Goal: Task Accomplishment & Management: Complete application form

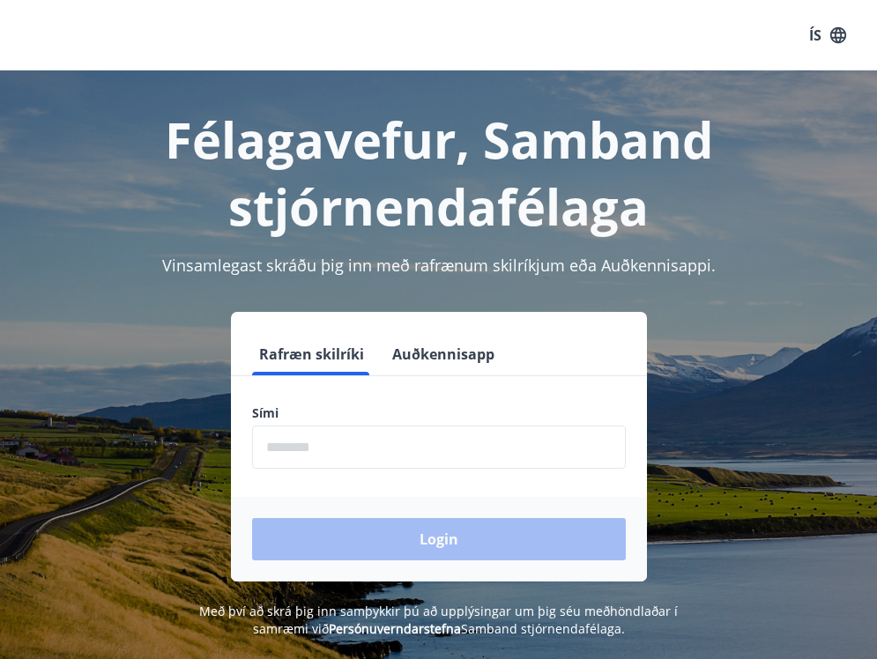
click at [364, 447] on input "phone" at bounding box center [439, 447] width 374 height 43
type input "********"
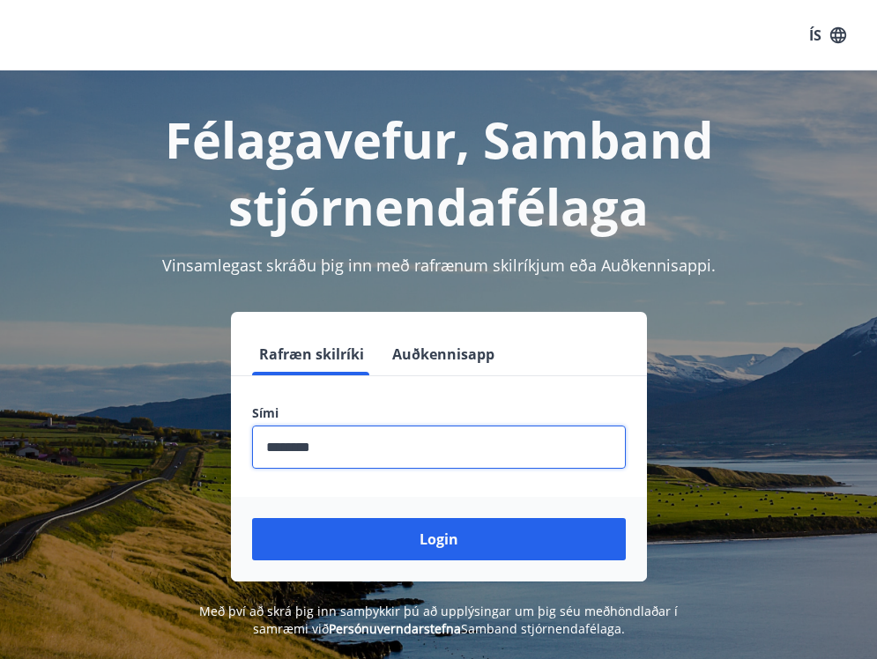
click at [252, 518] on button "Login" at bounding box center [439, 539] width 374 height 42
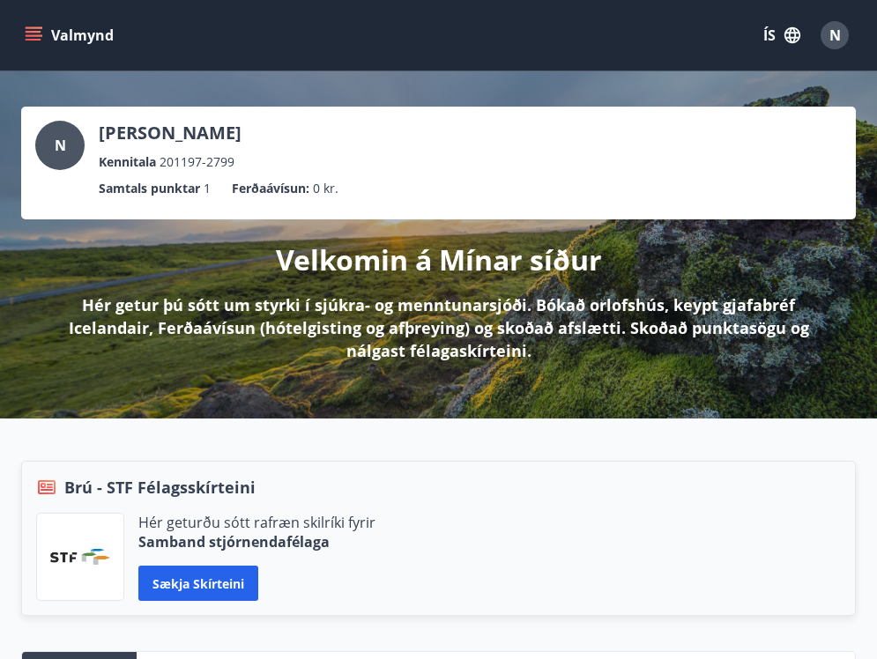
click at [834, 30] on span "N" at bounding box center [835, 35] width 11 height 19
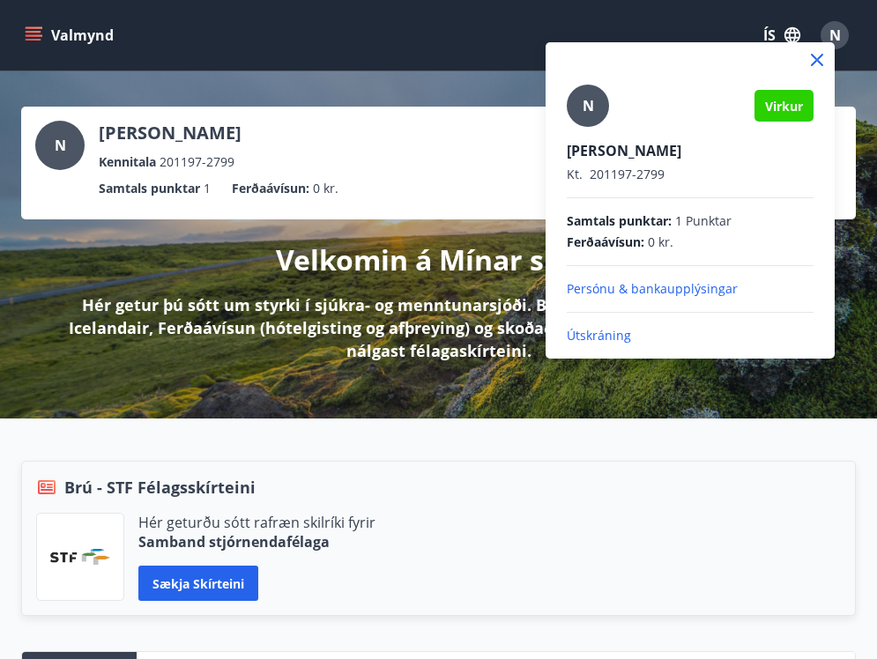
click at [32, 44] on div at bounding box center [438, 329] width 877 height 659
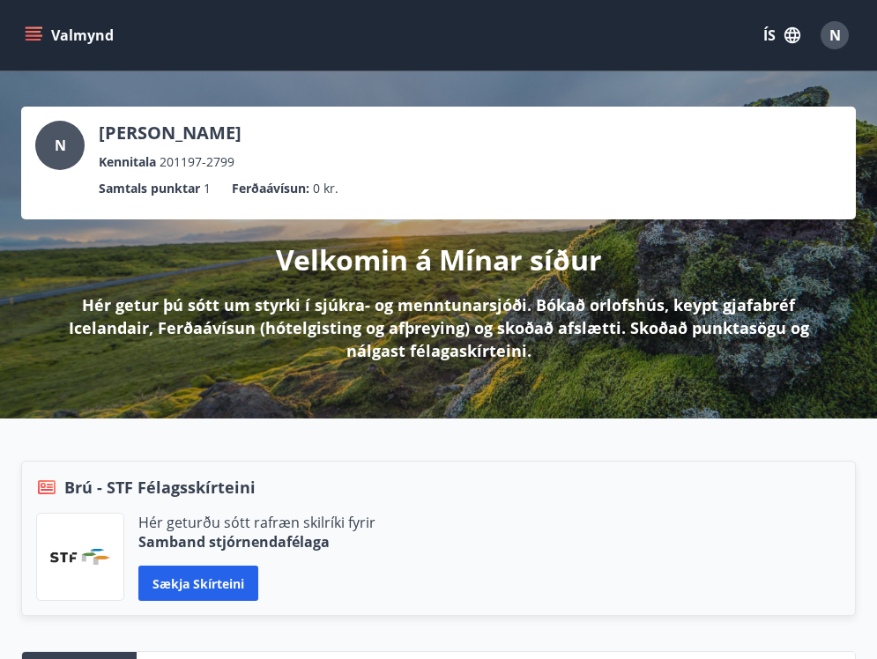
click at [34, 35] on icon "menu" at bounding box center [35, 35] width 19 height 2
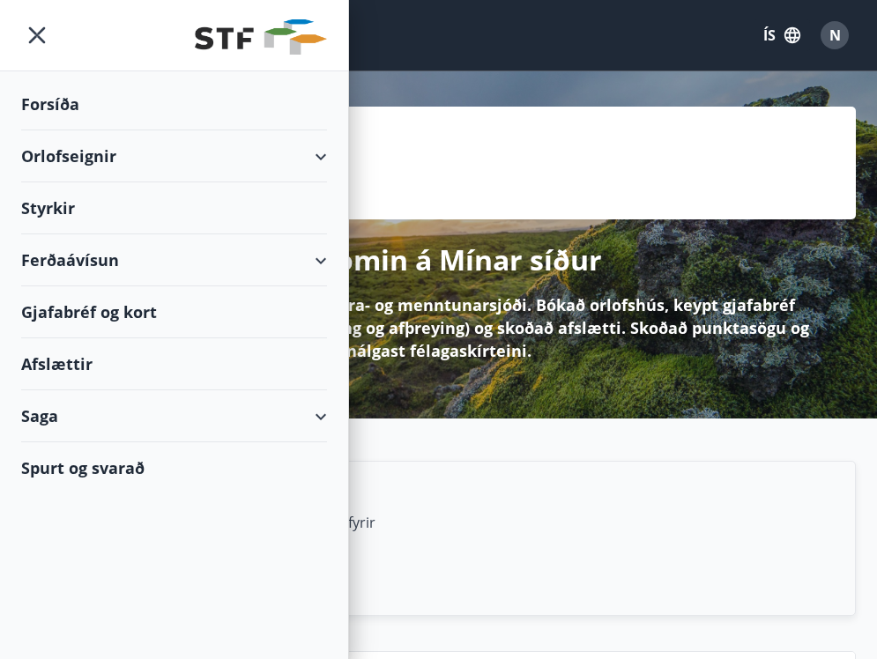
click at [204, 198] on div "Styrkir" at bounding box center [174, 209] width 306 height 52
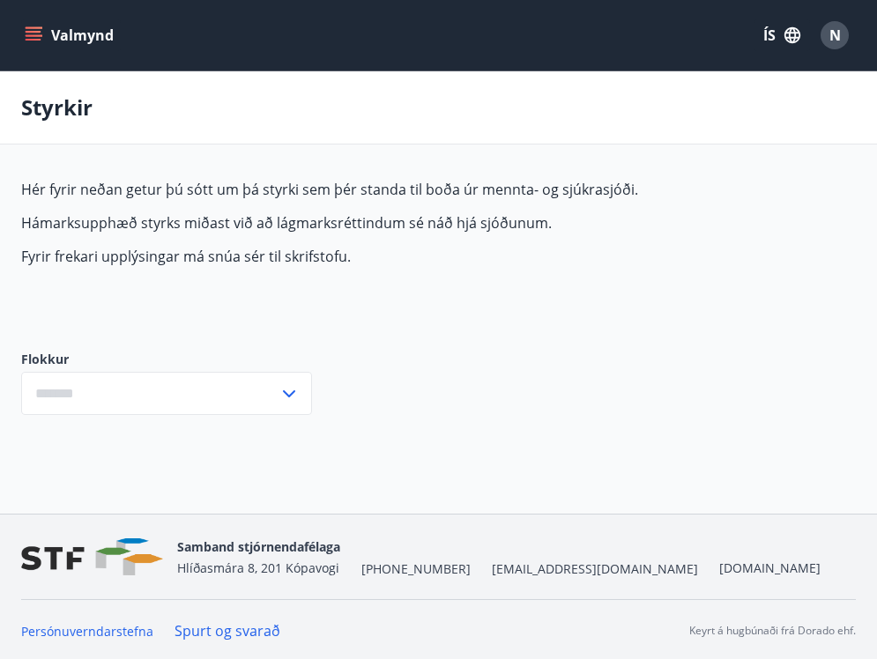
type input "***"
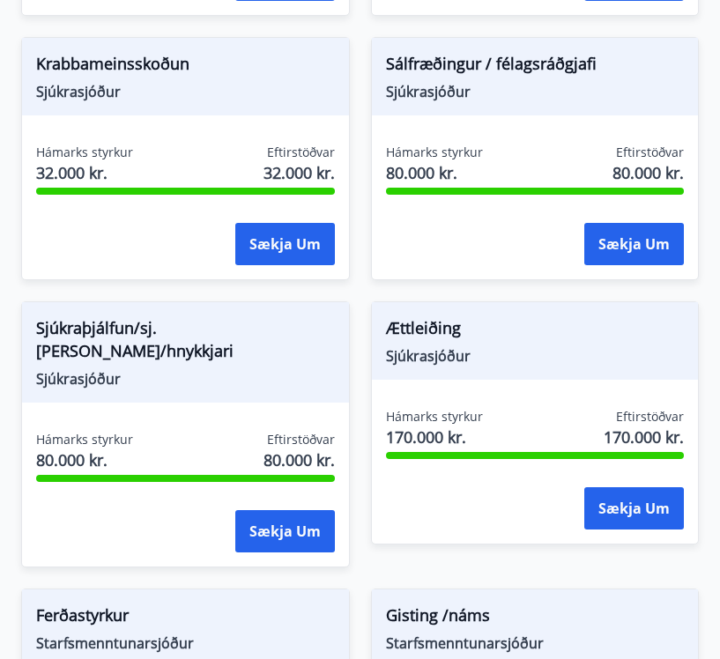
scroll to position [1749, 0]
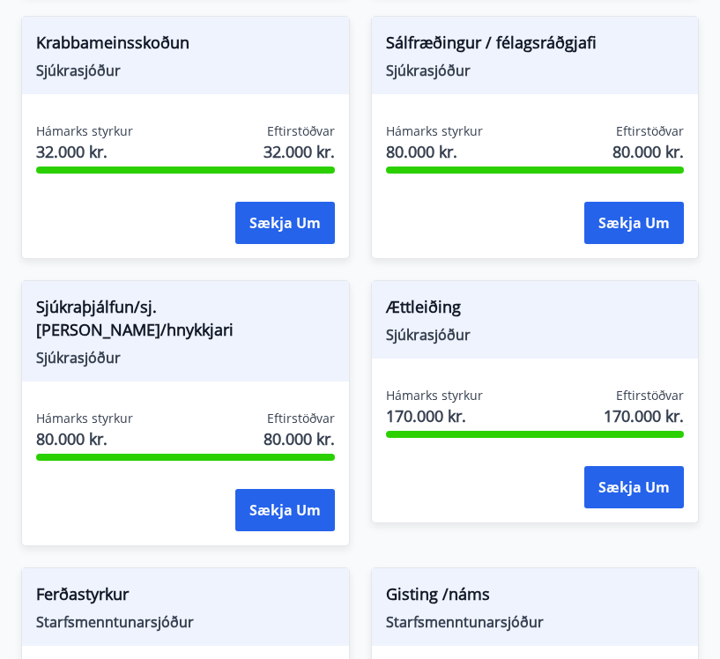
click at [128, 311] on span "Sjúkraþjálfun/sj.nudd/hnykkjari" at bounding box center [185, 321] width 299 height 53
click at [95, 319] on span "Sjúkraþjálfun/sj.nudd/hnykkjari" at bounding box center [185, 321] width 299 height 53
click at [282, 489] on button "Sækja um" at bounding box center [285, 510] width 100 height 42
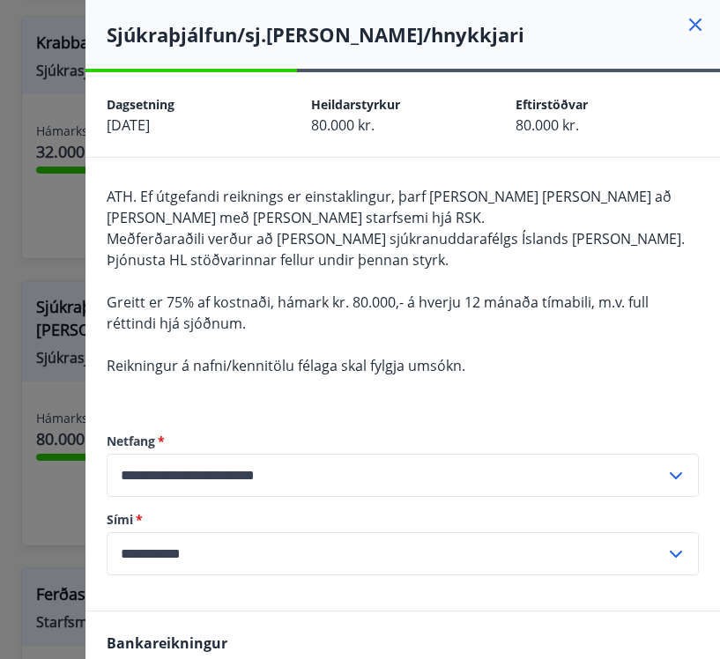
click at [45, 238] on div at bounding box center [360, 329] width 720 height 659
